Goal: Contribute content: Add original content to the website for others to see

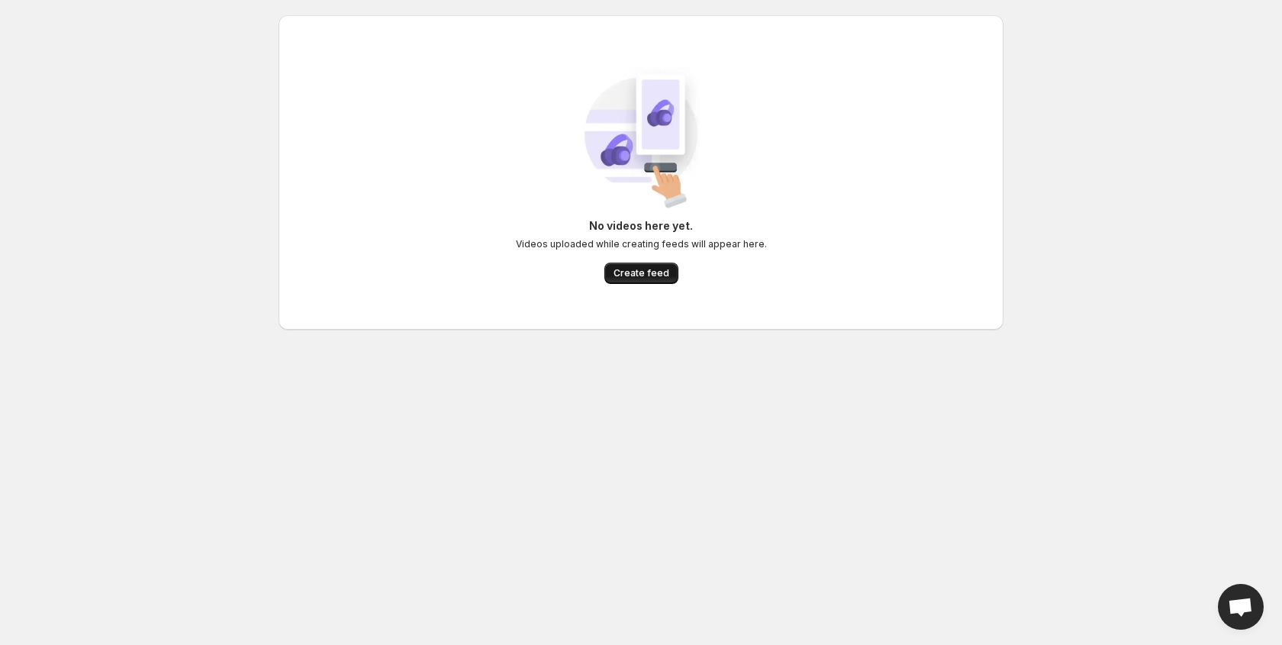
click at [645, 274] on span "Create feed" at bounding box center [641, 273] width 56 height 12
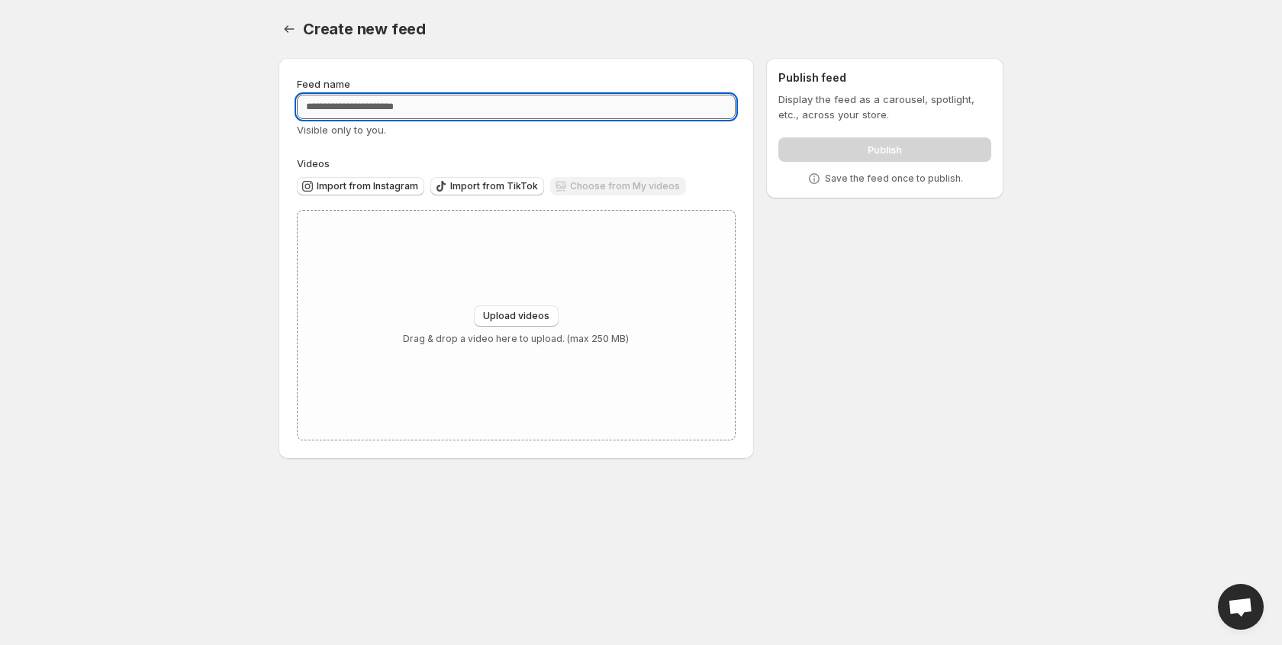
click at [414, 108] on input "Feed name" at bounding box center [516, 107] width 439 height 24
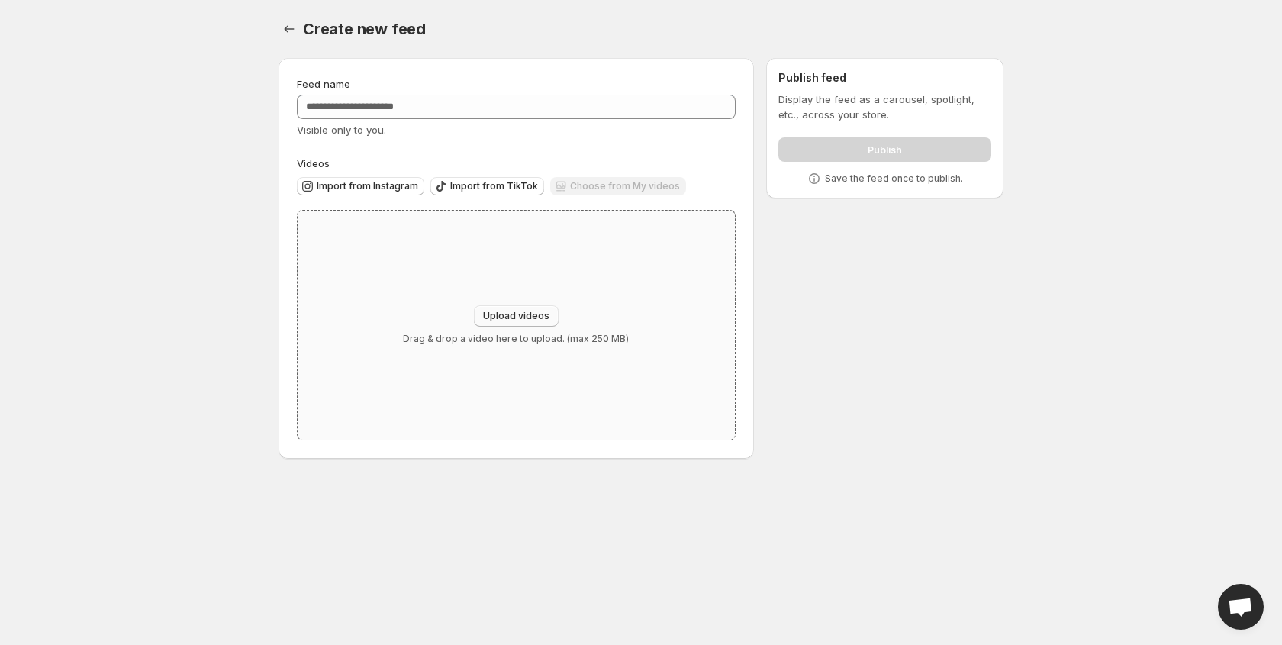
click at [504, 314] on span "Upload videos" at bounding box center [516, 316] width 66 height 12
type input "**********"
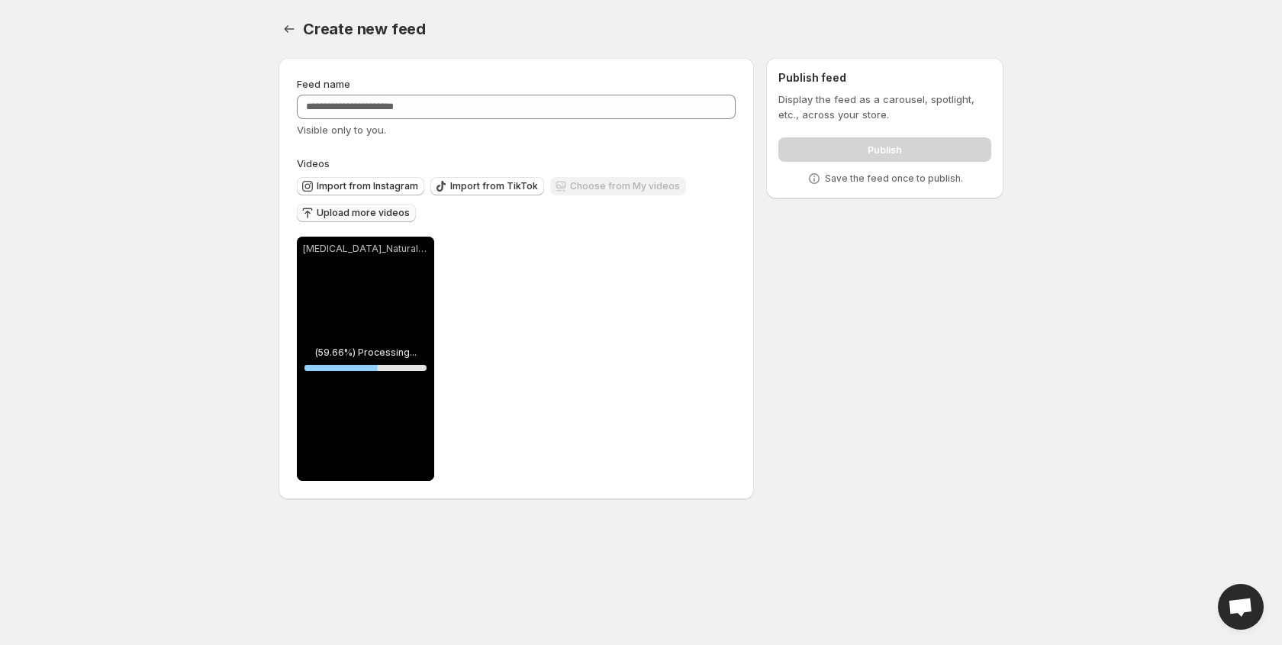
click at [369, 210] on span "Upload more videos" at bounding box center [363, 213] width 93 height 12
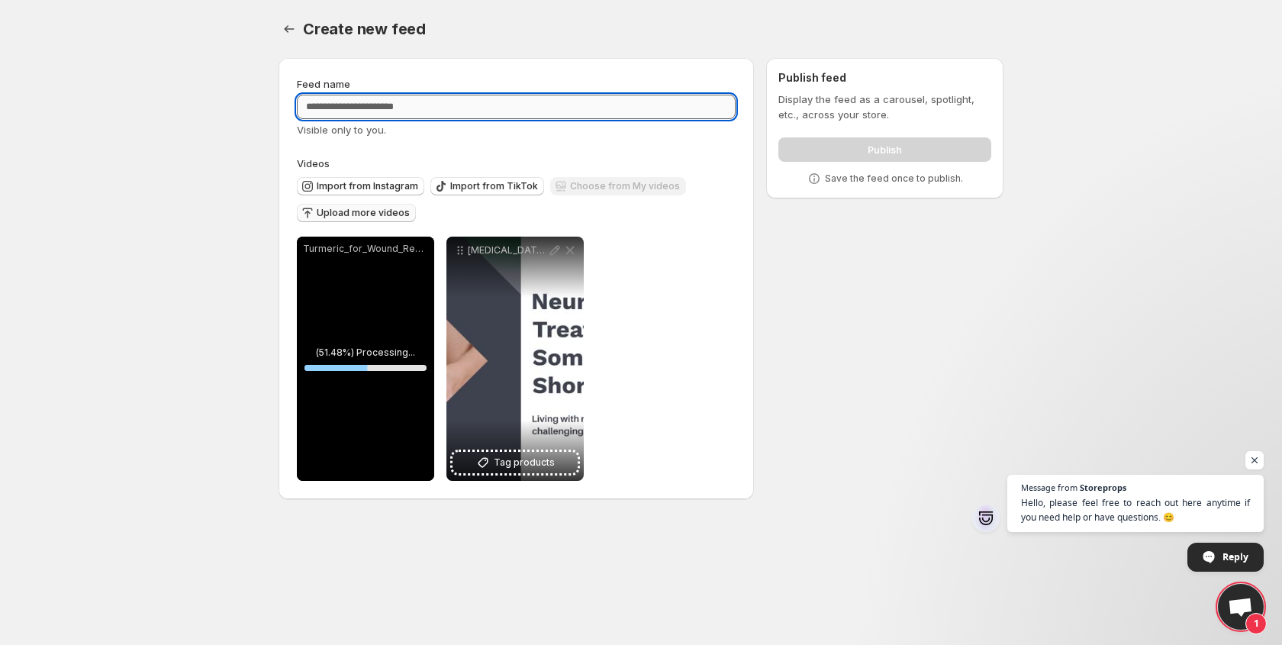
click at [394, 110] on input "Feed name" at bounding box center [516, 107] width 439 height 24
type input "**********"
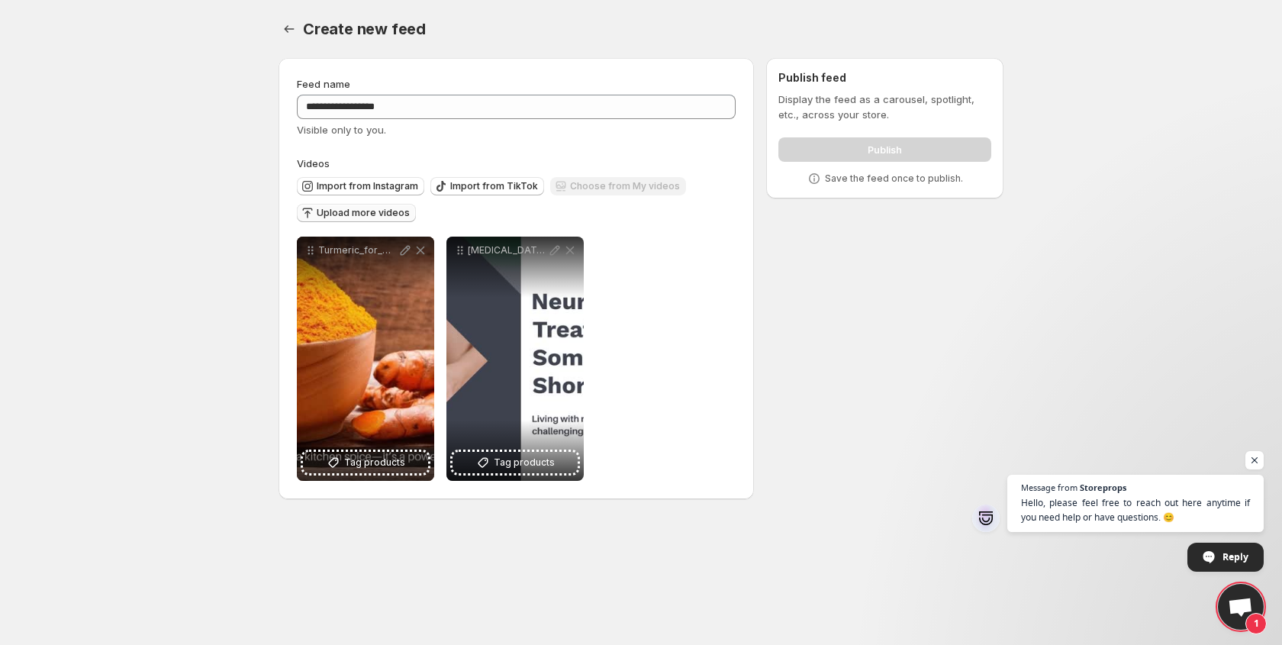
click at [382, 214] on span "Upload more videos" at bounding box center [363, 213] width 93 height 12
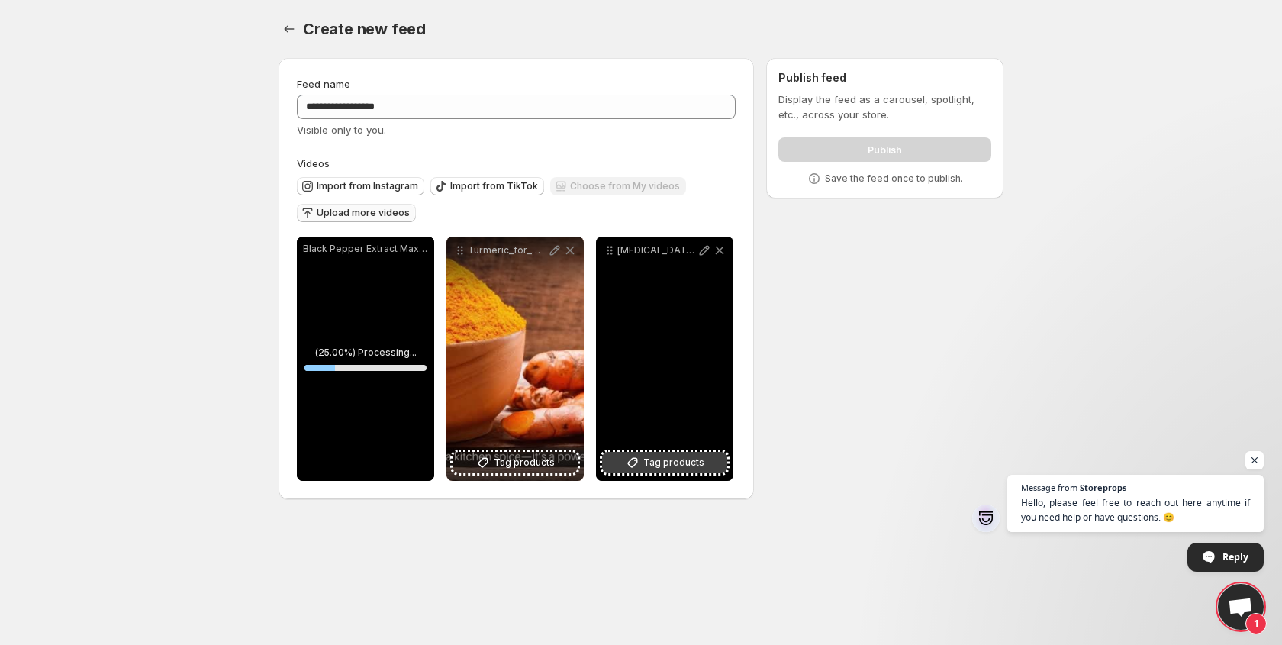
click at [659, 465] on span "Tag products" at bounding box center [673, 462] width 61 height 15
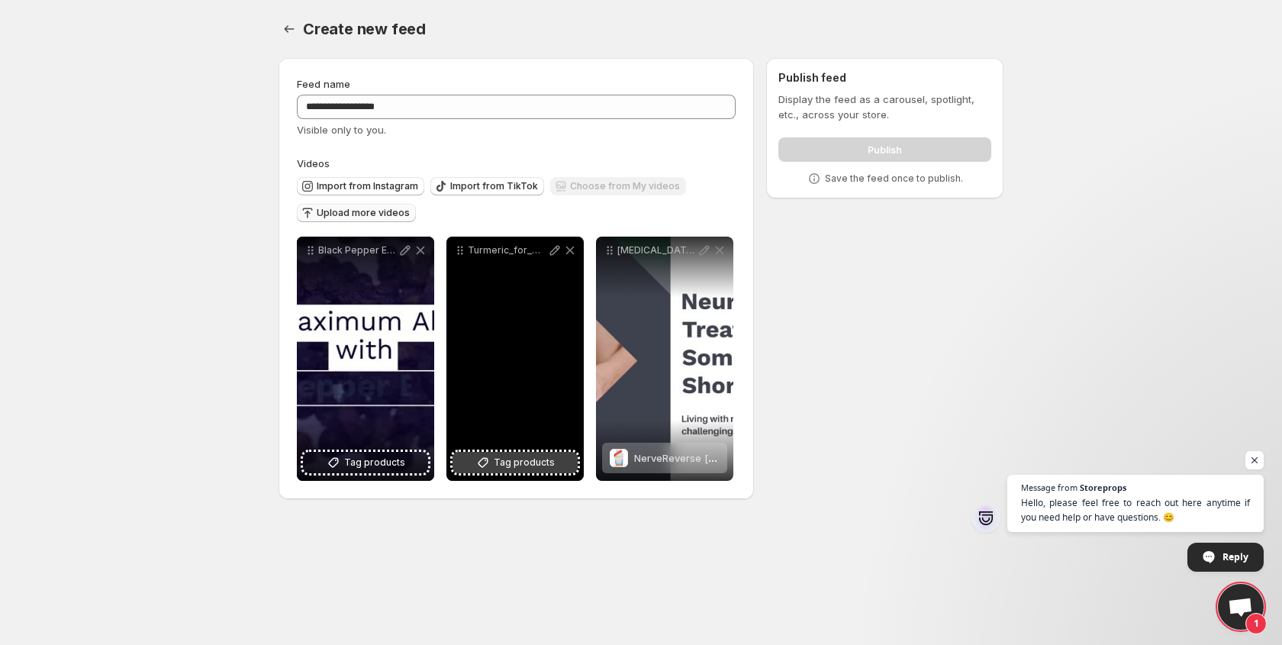
click at [539, 465] on span "Tag products" at bounding box center [524, 462] width 61 height 15
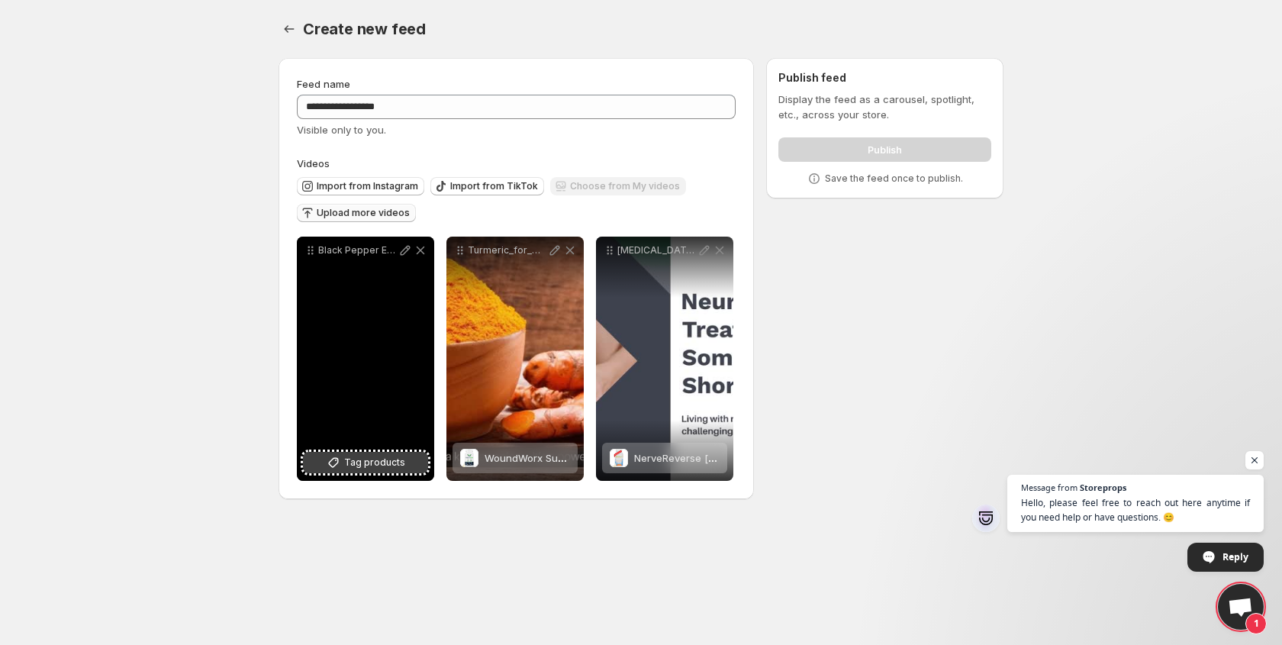
click at [360, 461] on span "Tag products" at bounding box center [374, 462] width 61 height 15
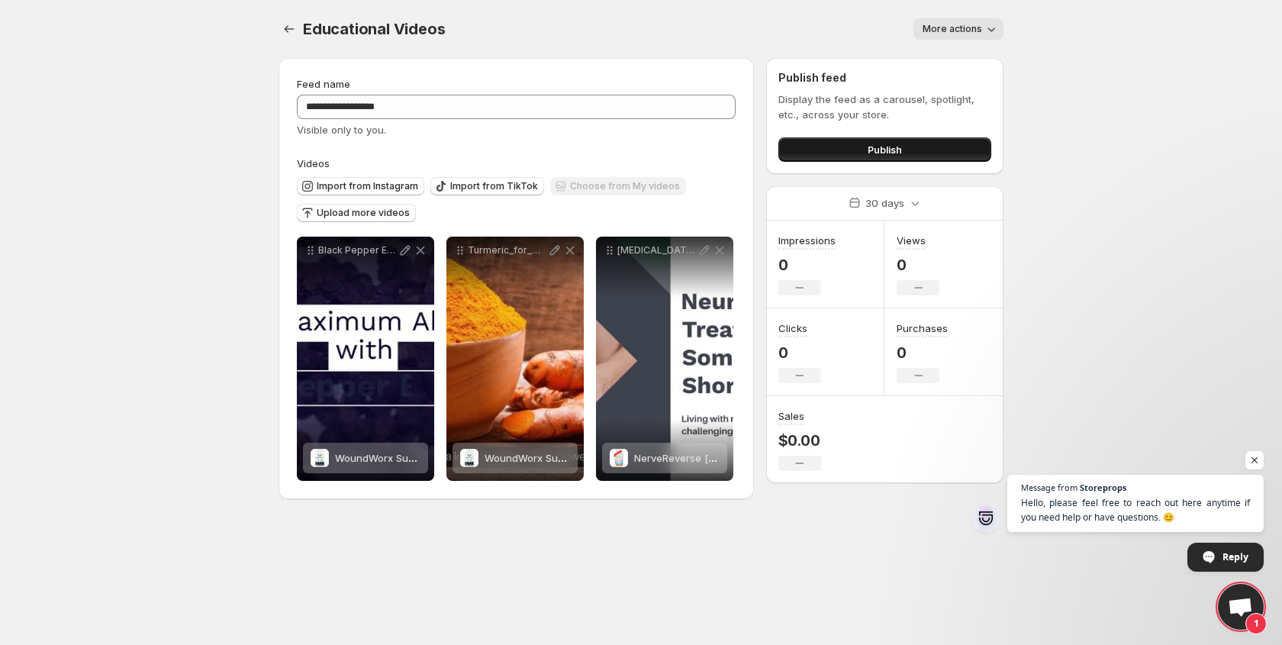
click at [860, 153] on button "Publish" at bounding box center [884, 149] width 213 height 24
click at [840, 146] on button "Publish" at bounding box center [884, 149] width 213 height 24
click at [857, 142] on button "Publish" at bounding box center [884, 149] width 213 height 24
click at [949, 33] on span "More actions" at bounding box center [952, 29] width 60 height 12
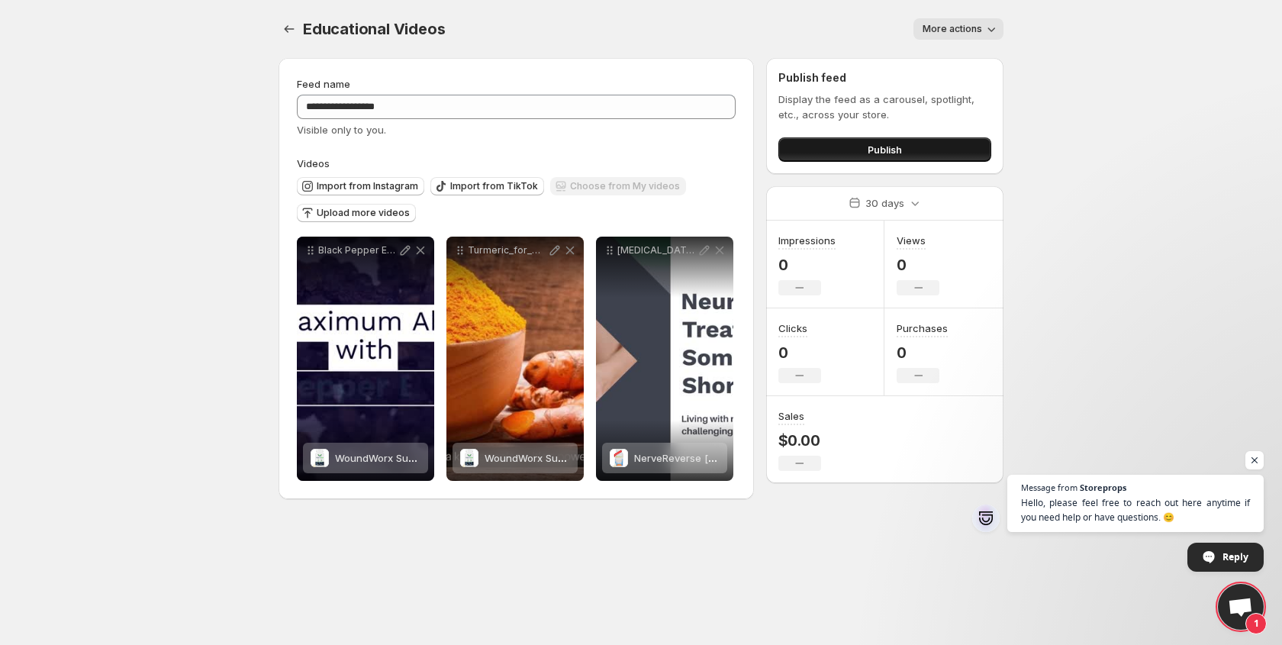
click at [893, 151] on span "Publish" at bounding box center [885, 149] width 34 height 15
click at [844, 146] on button "Publish" at bounding box center [884, 149] width 213 height 24
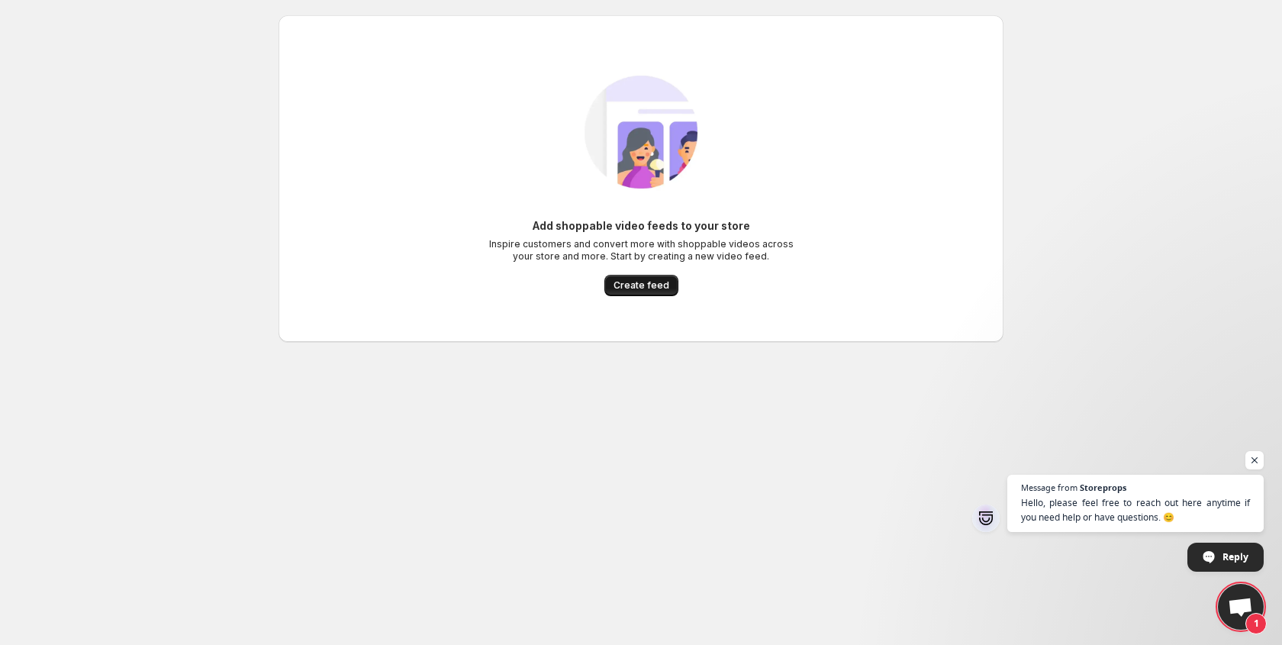
click at [642, 288] on span "Create feed" at bounding box center [641, 285] width 56 height 12
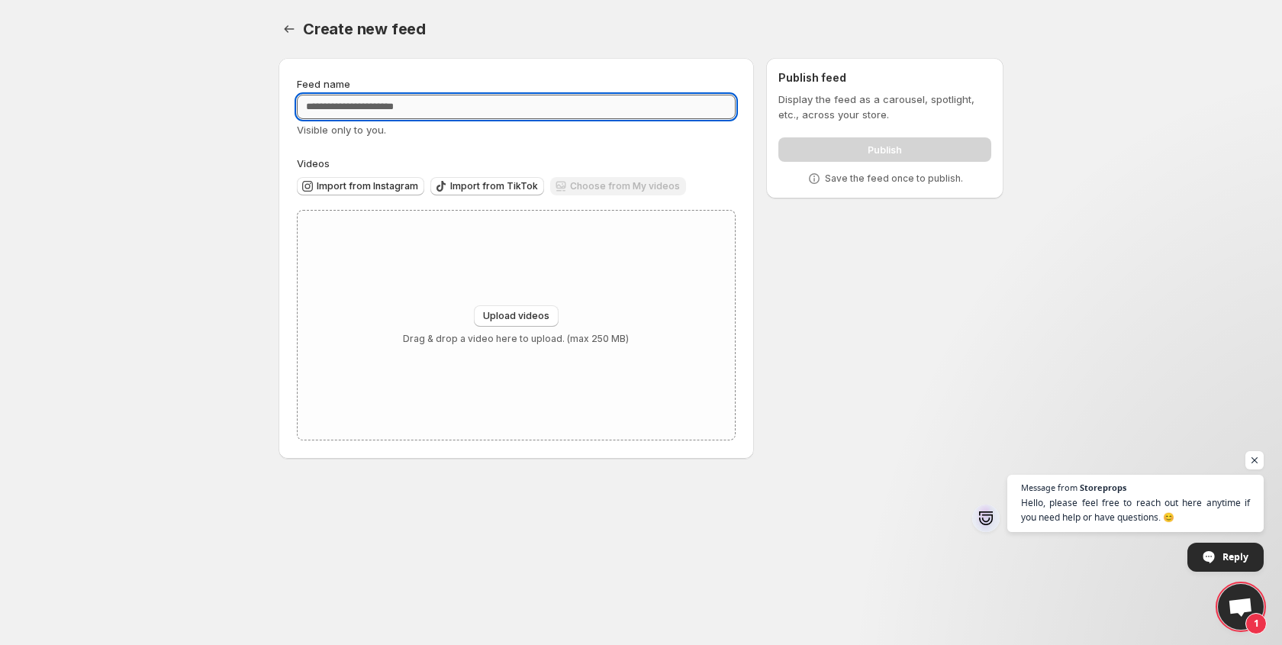
click at [358, 105] on input "Feed name" at bounding box center [516, 107] width 439 height 24
type input "**********"
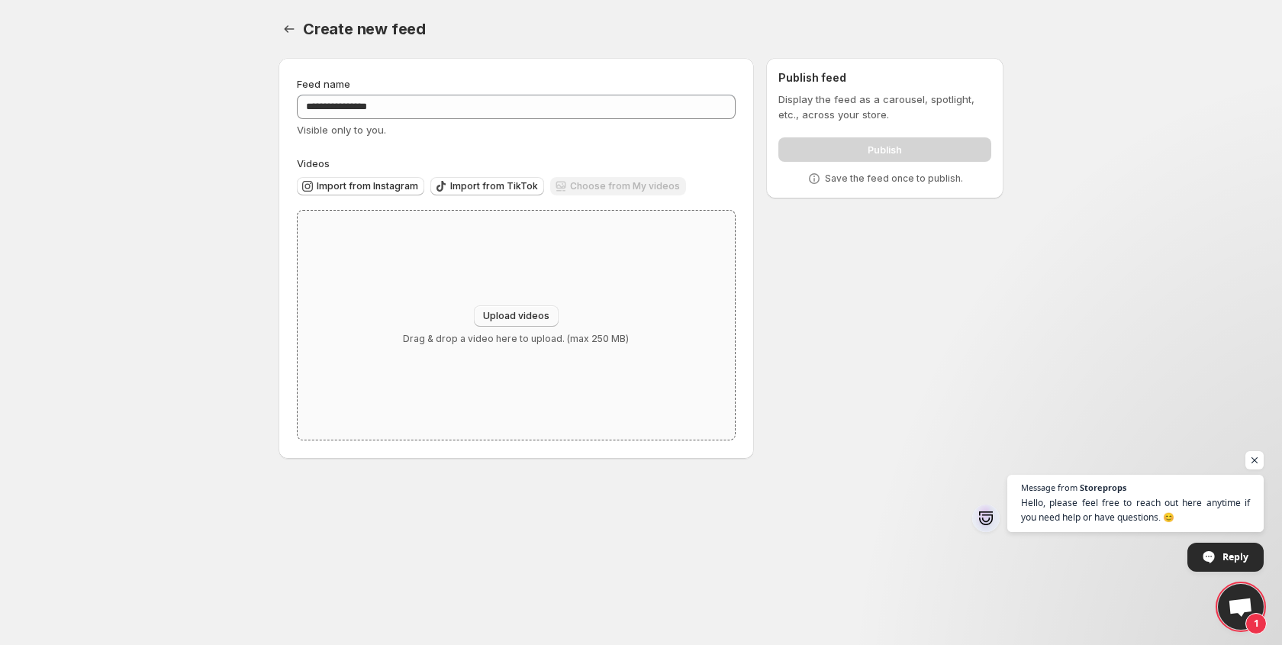
click at [510, 311] on span "Upload videos" at bounding box center [516, 316] width 66 height 12
type input "**********"
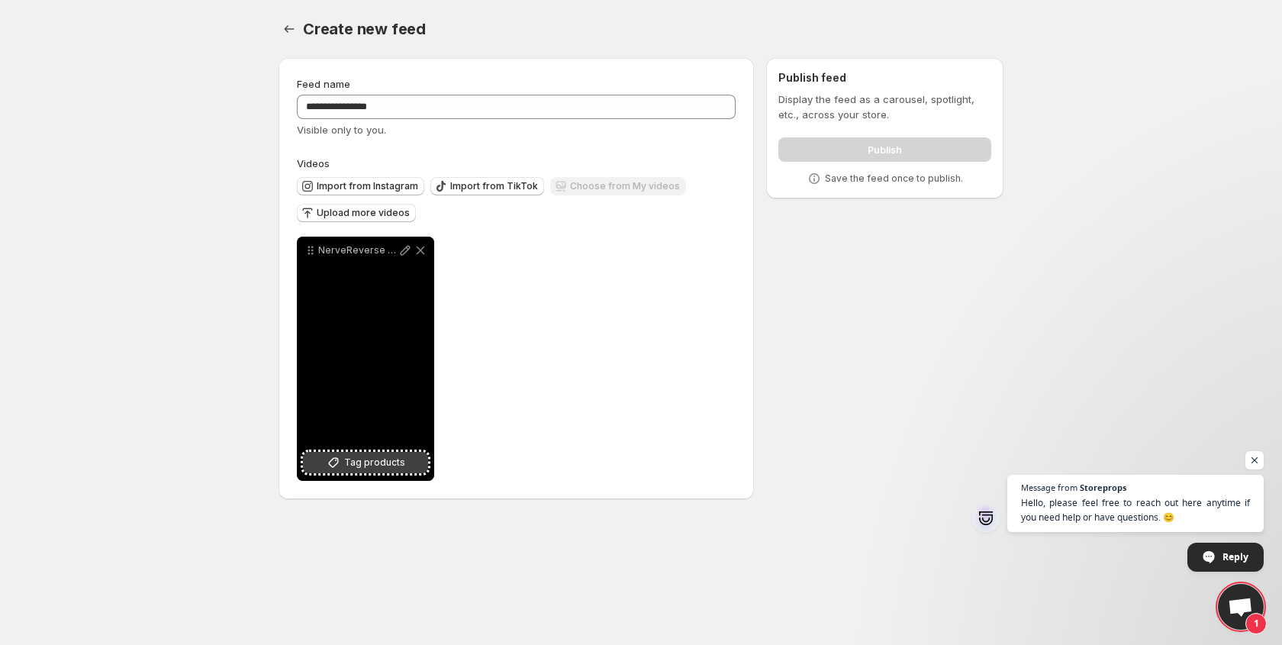
click at [369, 468] on span "Tag products" at bounding box center [374, 462] width 61 height 15
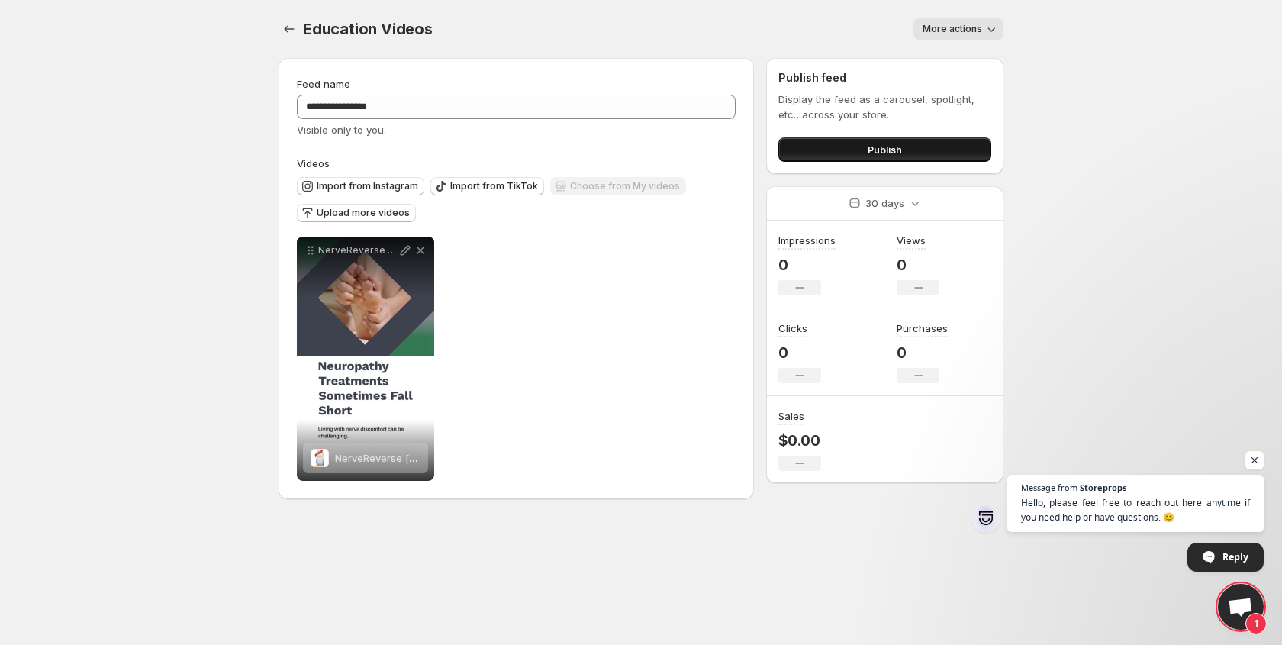
click at [829, 153] on button "Publish" at bounding box center [884, 149] width 213 height 24
click at [375, 213] on span "Upload more videos" at bounding box center [363, 213] width 93 height 12
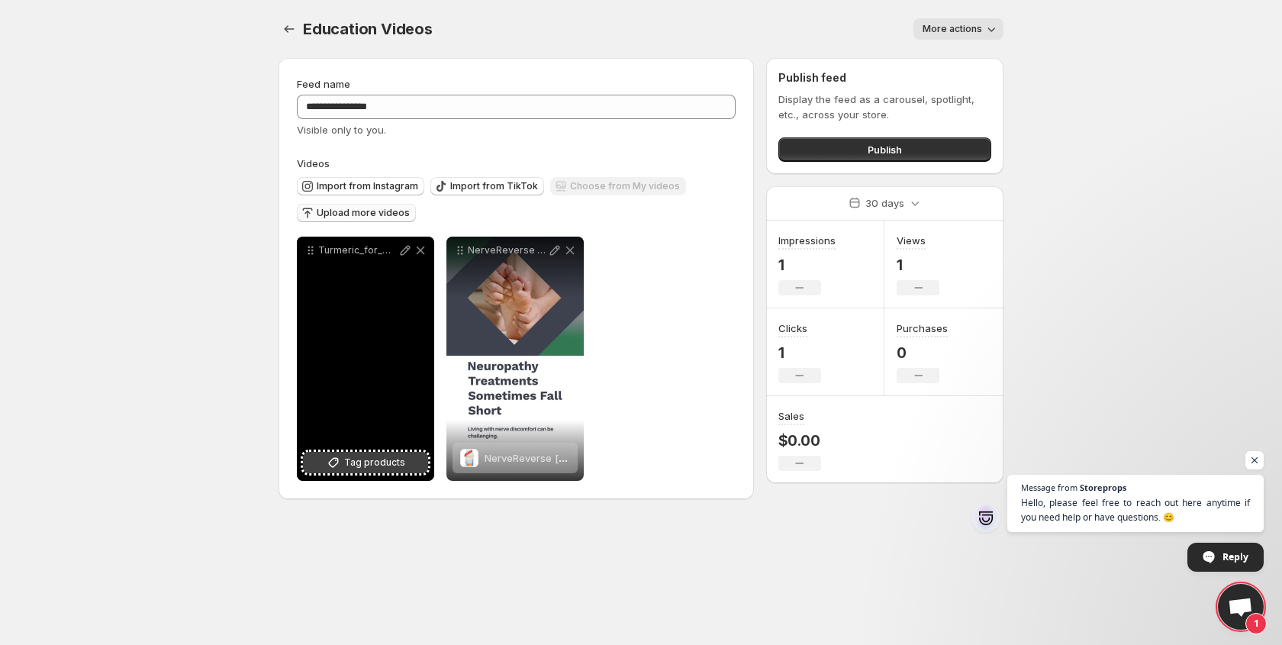
click at [371, 465] on span "Tag products" at bounding box center [374, 462] width 61 height 15
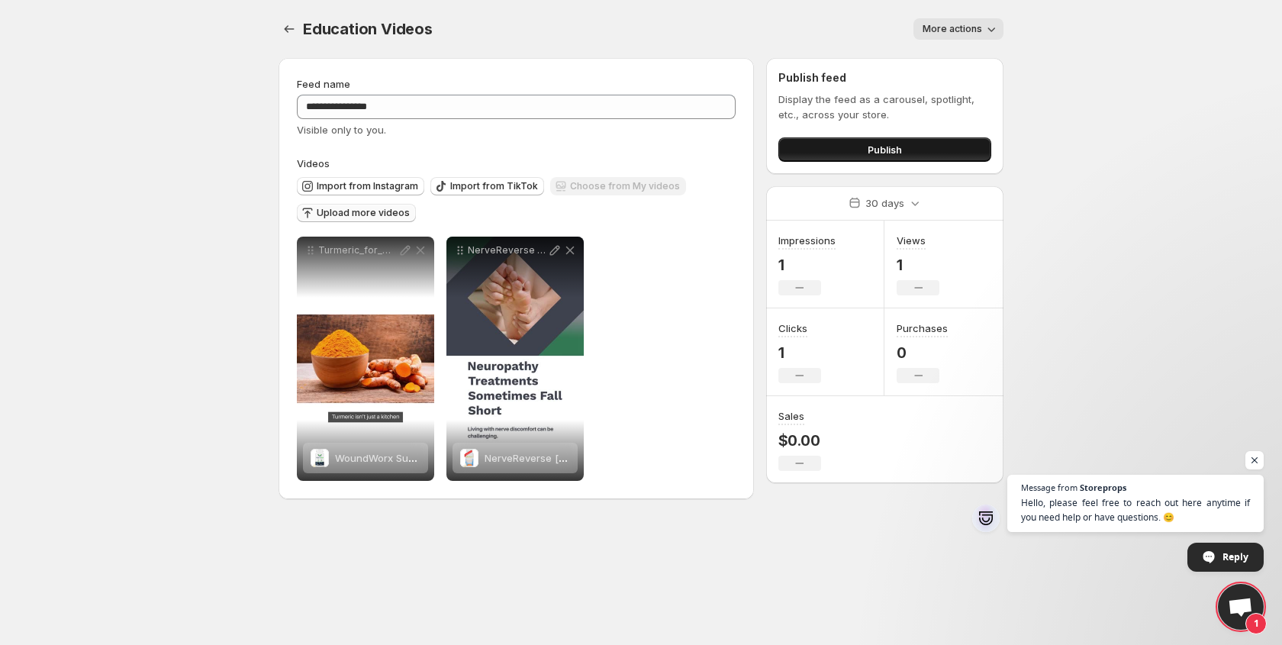
click at [885, 148] on span "Publish" at bounding box center [885, 149] width 34 height 15
click at [868, 150] on span "Publish" at bounding box center [885, 149] width 34 height 15
click at [285, 30] on icon "Settings" at bounding box center [290, 29] width 10 height 8
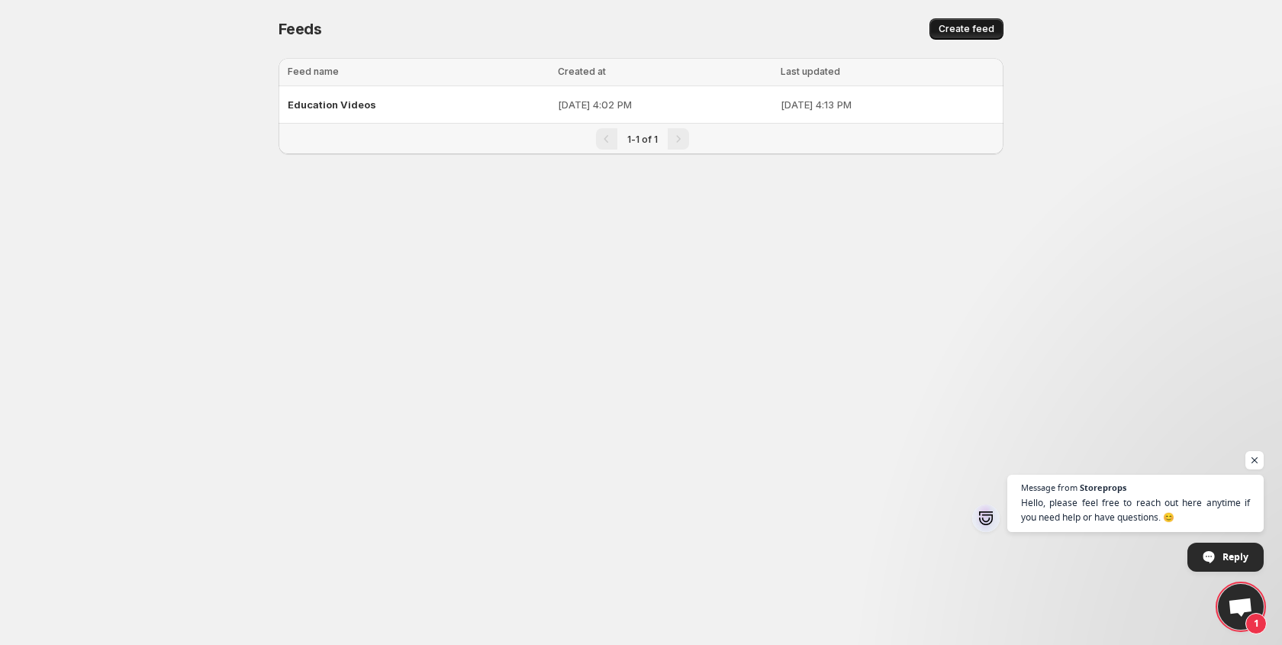
click at [969, 30] on span "Create feed" at bounding box center [967, 29] width 56 height 12
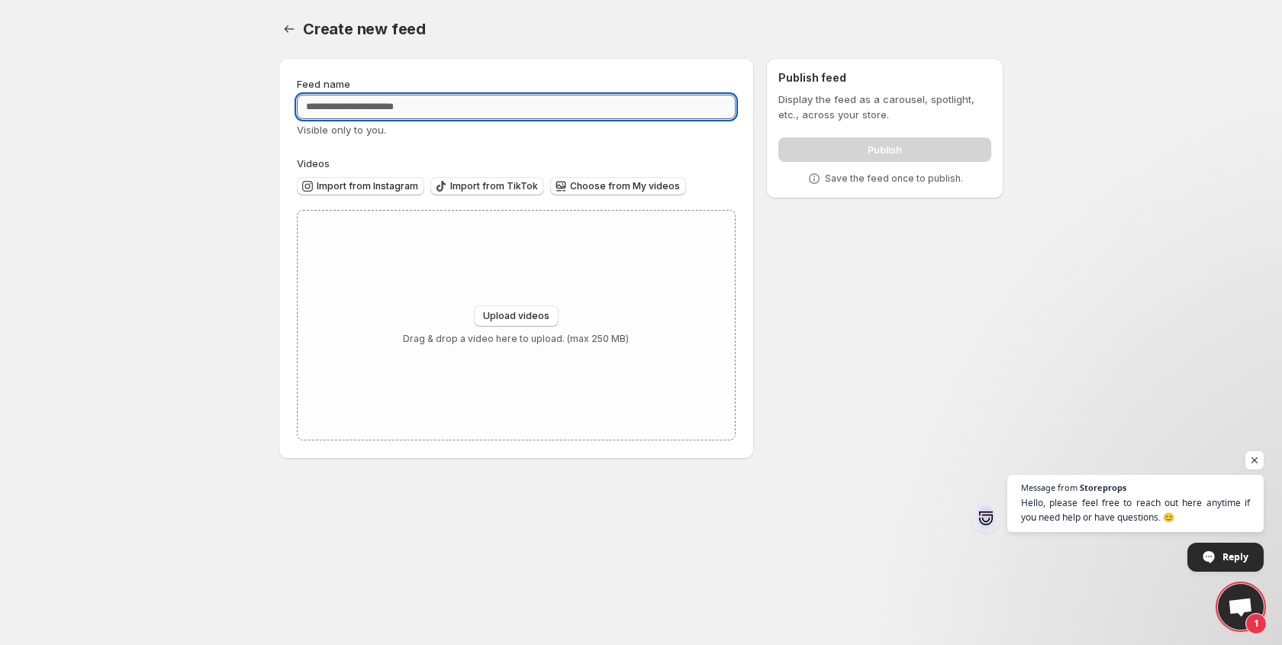
click at [414, 111] on input "Feed name" at bounding box center [516, 107] width 439 height 24
type input "*"
type input "**********"
click at [583, 189] on span "Choose from My videos" at bounding box center [625, 186] width 110 height 12
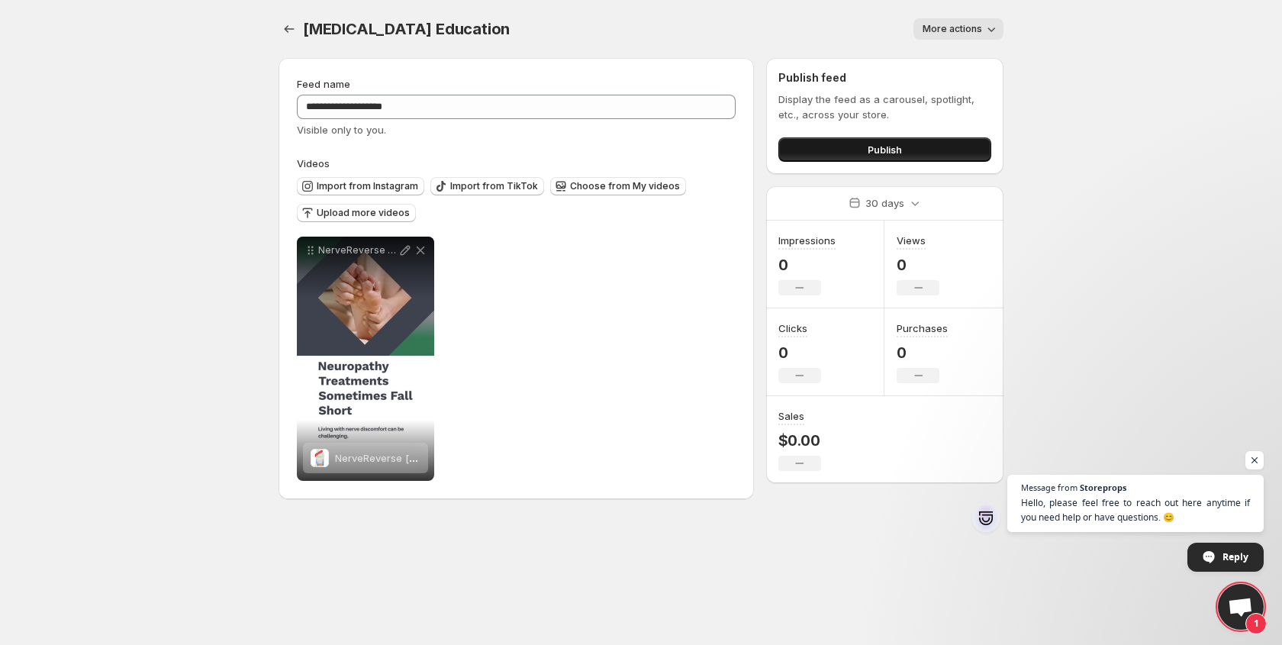
click at [858, 150] on button "Publish" at bounding box center [884, 149] width 213 height 24
click at [291, 30] on icon "Settings" at bounding box center [289, 28] width 15 height 15
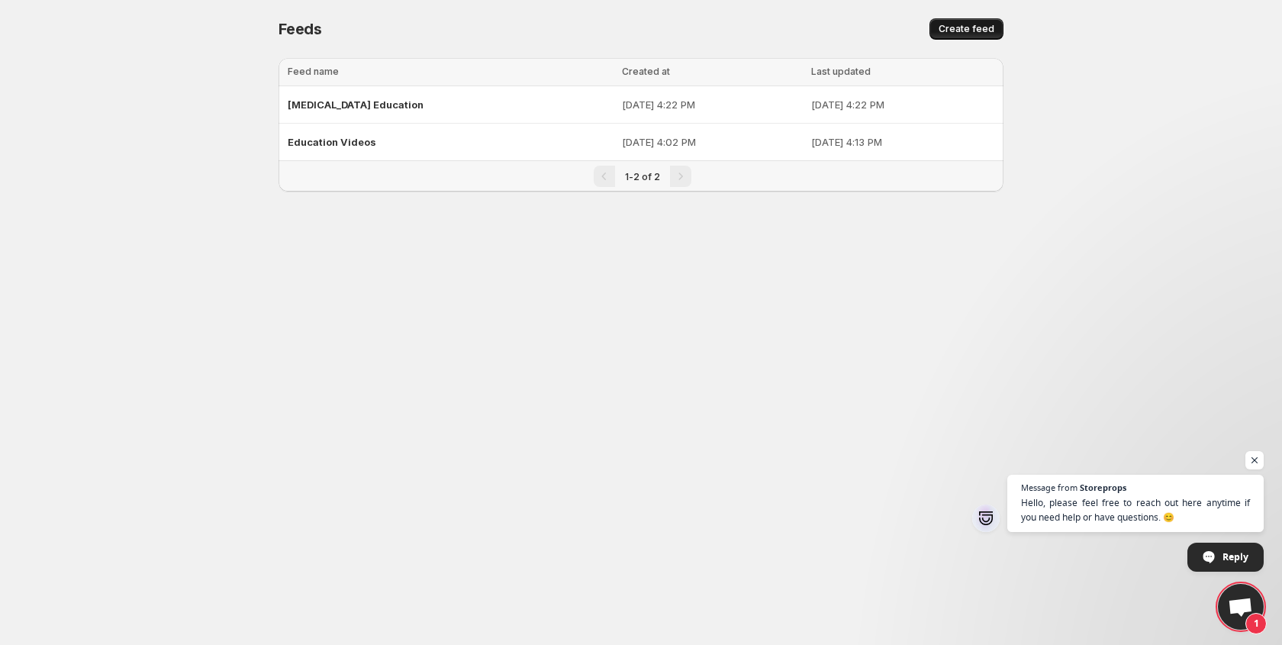
click at [950, 31] on span "Create feed" at bounding box center [967, 29] width 56 height 12
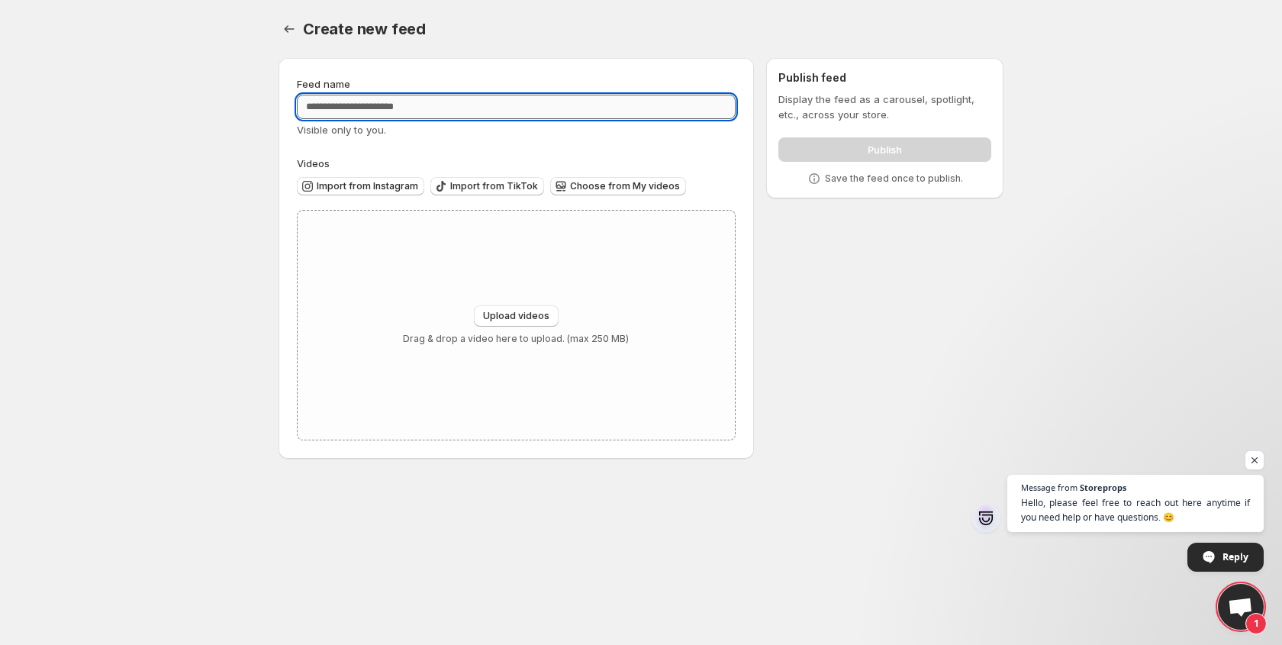
click at [385, 108] on input "Feed name" at bounding box center [516, 107] width 439 height 24
type input "**********"
click at [591, 185] on span "Choose from My videos" at bounding box center [625, 186] width 110 height 12
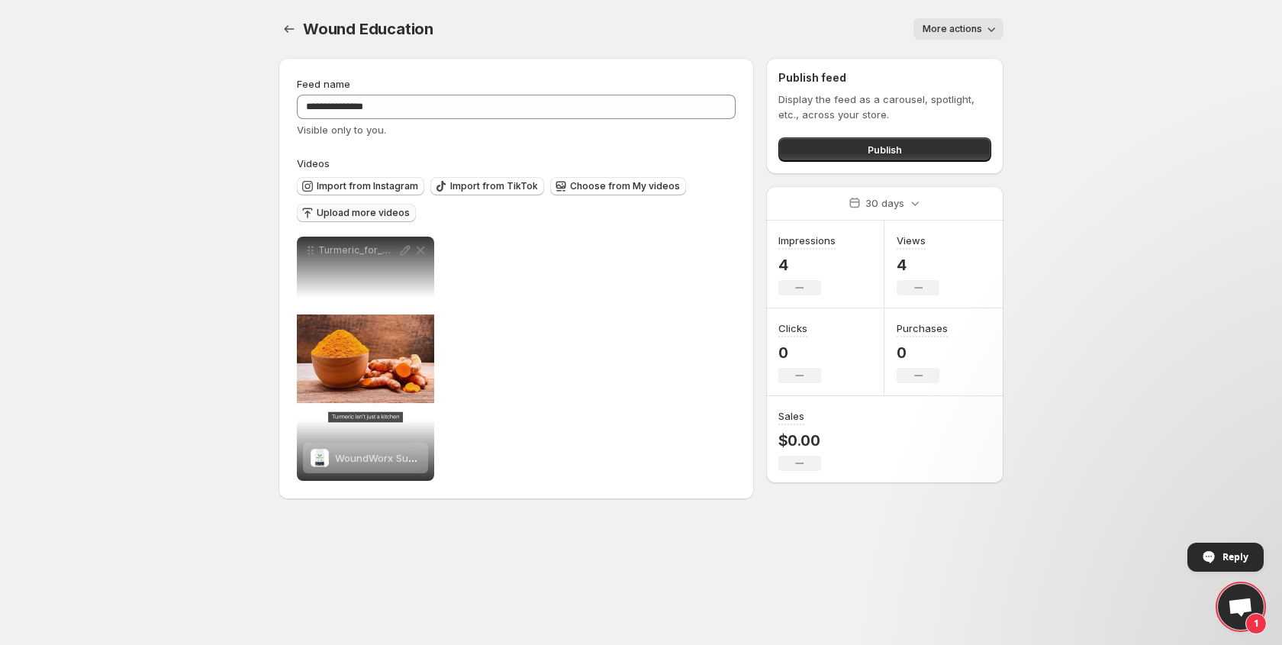
click at [391, 216] on span "Upload more videos" at bounding box center [363, 213] width 93 height 12
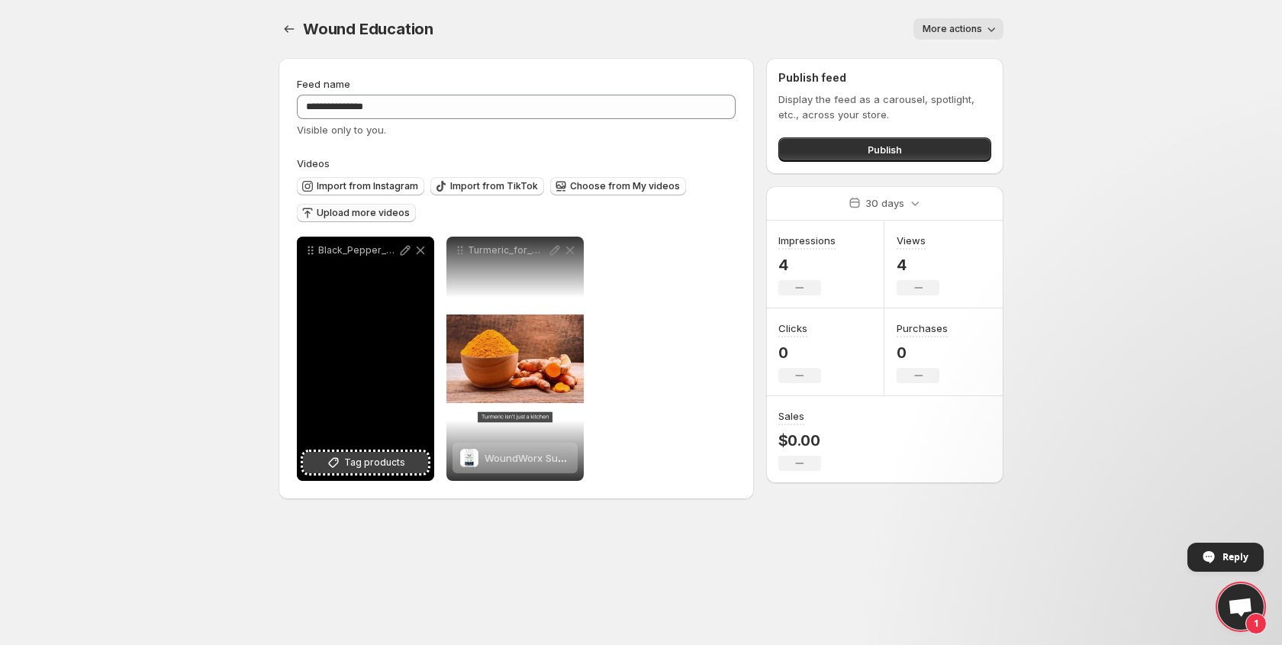
click at [389, 466] on span "Tag products" at bounding box center [374, 462] width 61 height 15
